Goal: Information Seeking & Learning: Learn about a topic

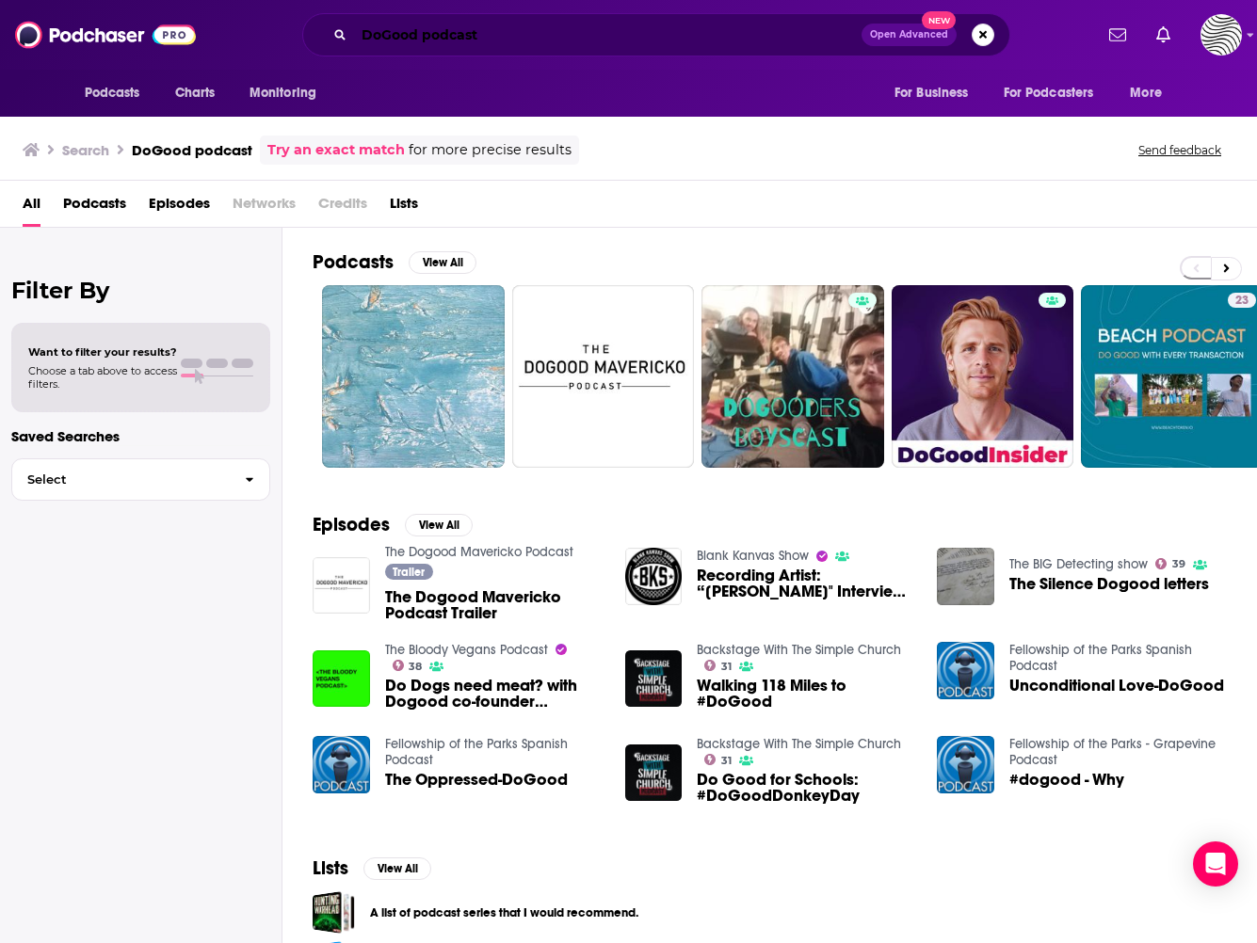
click at [391, 33] on input "DoGood podcast" at bounding box center [607, 35] width 507 height 30
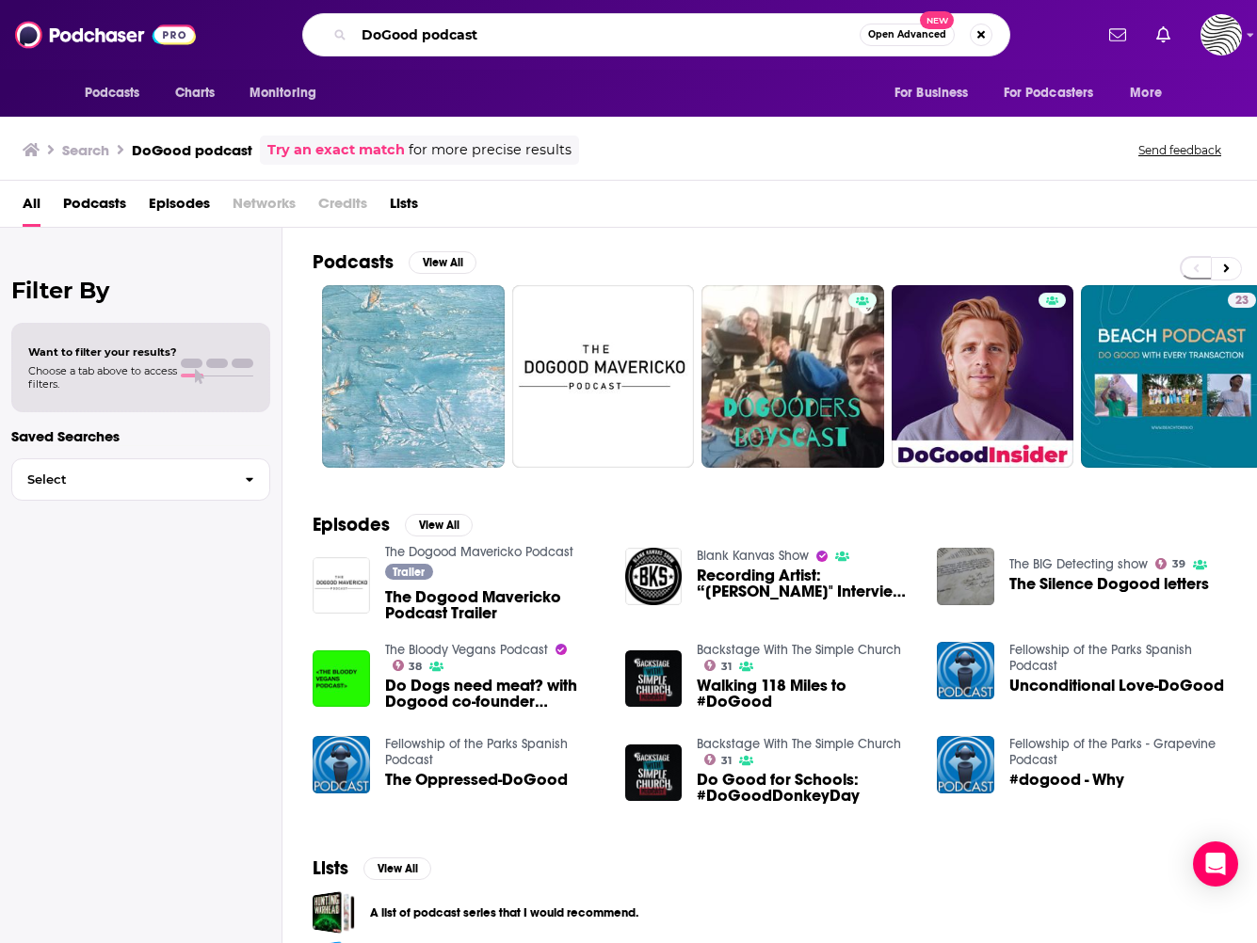
click at [379, 36] on input "DoGood podcast" at bounding box center [607, 35] width 506 height 30
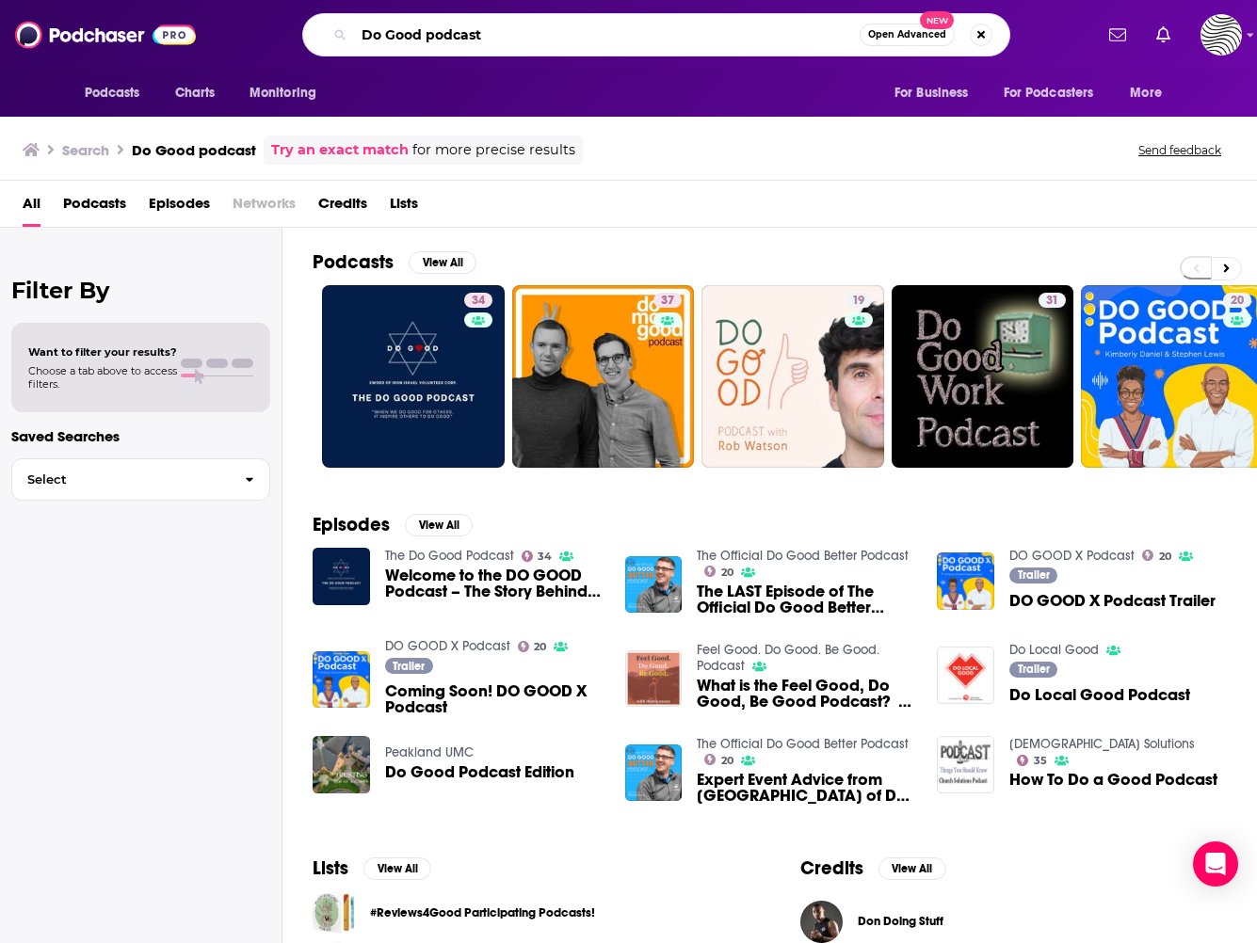
drag, startPoint x: 548, startPoint y: 24, endPoint x: 280, endPoint y: 12, distance: 268.6
click at [284, 13] on div "Do Good podcast Open Advanced New" at bounding box center [656, 34] width 872 height 43
paste input "[PERSON_NAME]"
drag, startPoint x: 595, startPoint y: 37, endPoint x: 101, endPoint y: 28, distance: 494.3
click at [110, 29] on div "Podcasts Charts Monitoring [PERSON_NAME] Good podcast Open Advanced New For Bus…" at bounding box center [628, 35] width 1257 height 70
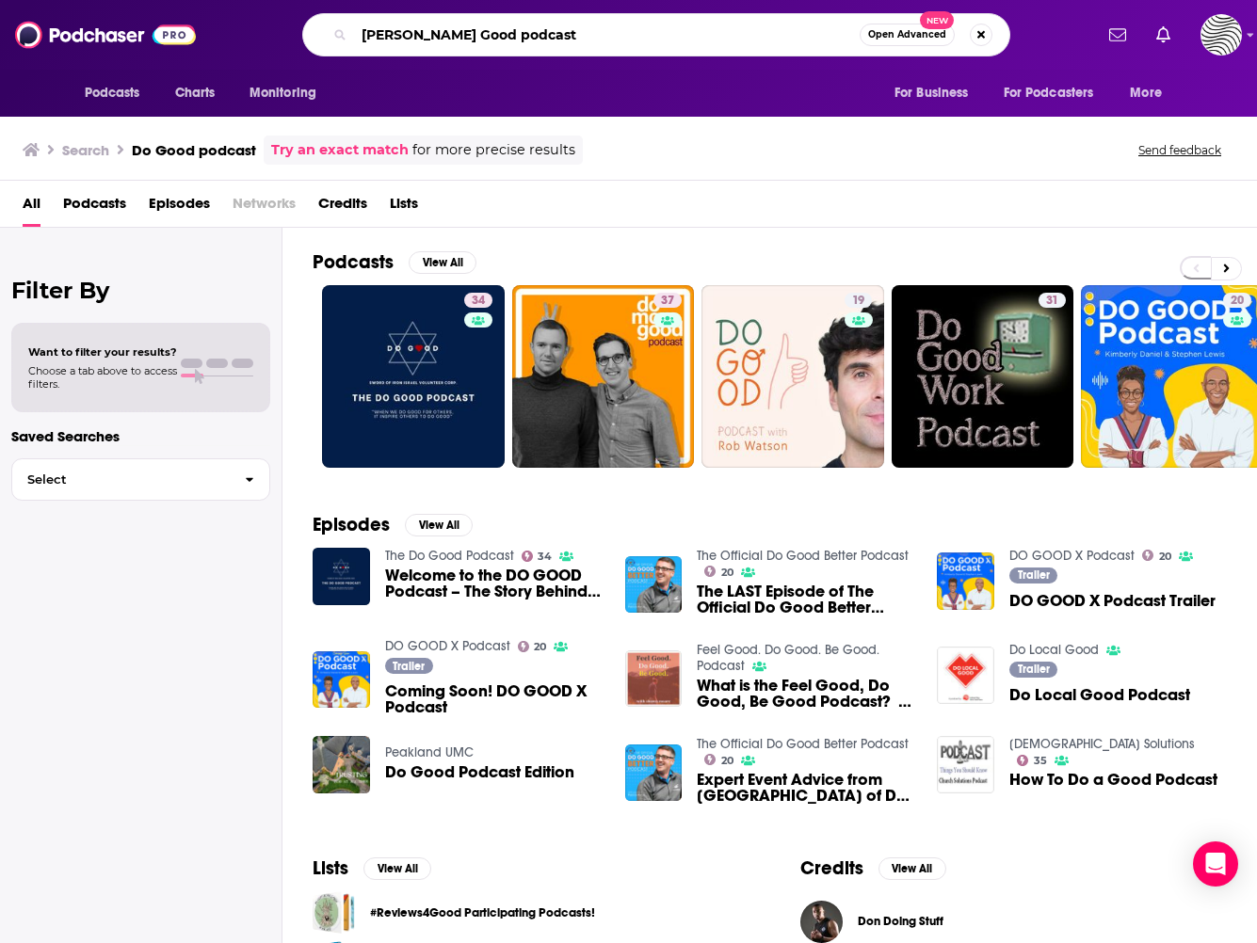
paste input "Search podcasts, credits, & more..."
type input "[PERSON_NAME]"
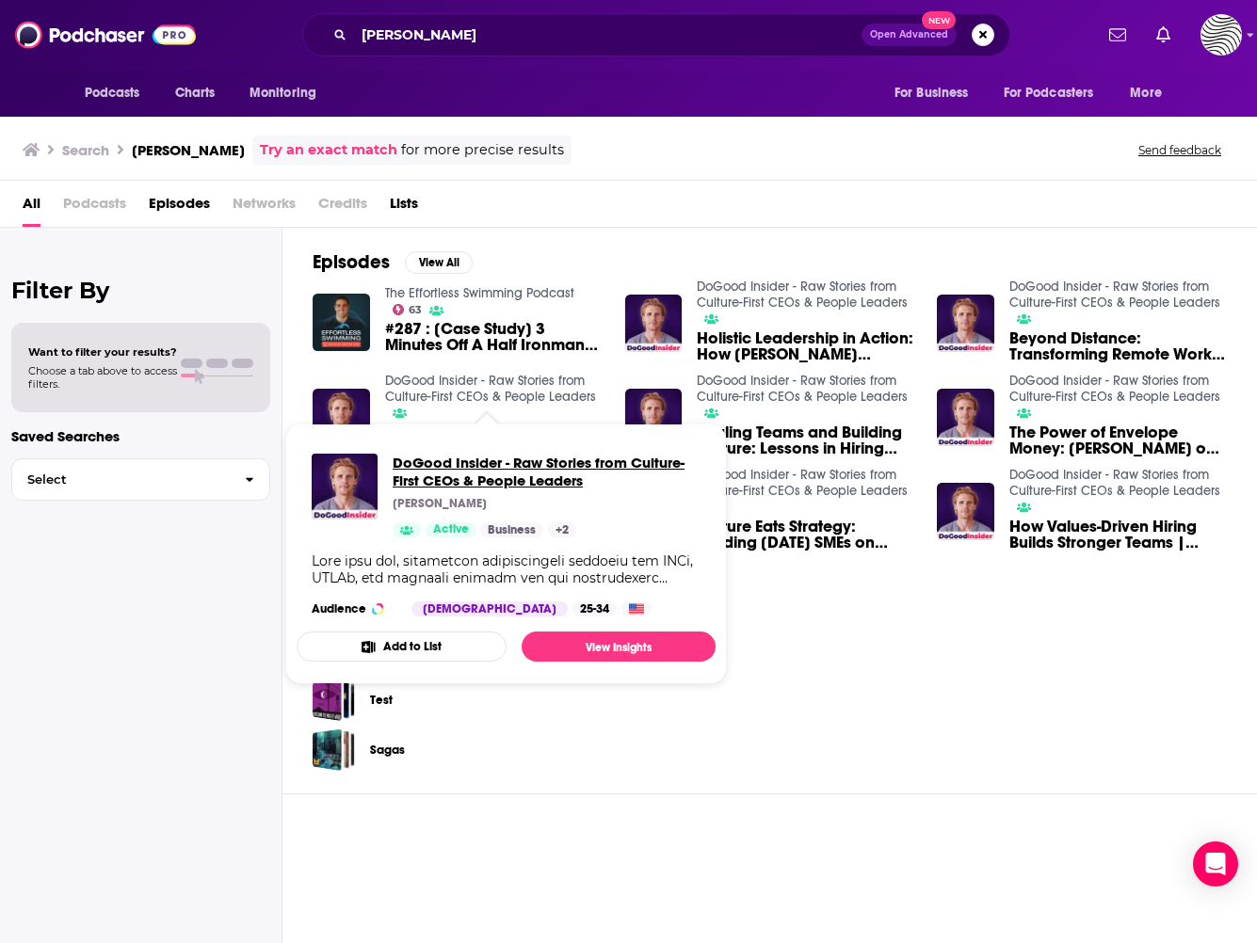
click at [439, 467] on span "DoGood Insider - Raw Stories from Culture-First CEOs & People Leaders" at bounding box center [547, 472] width 308 height 36
